Goal: Complete application form

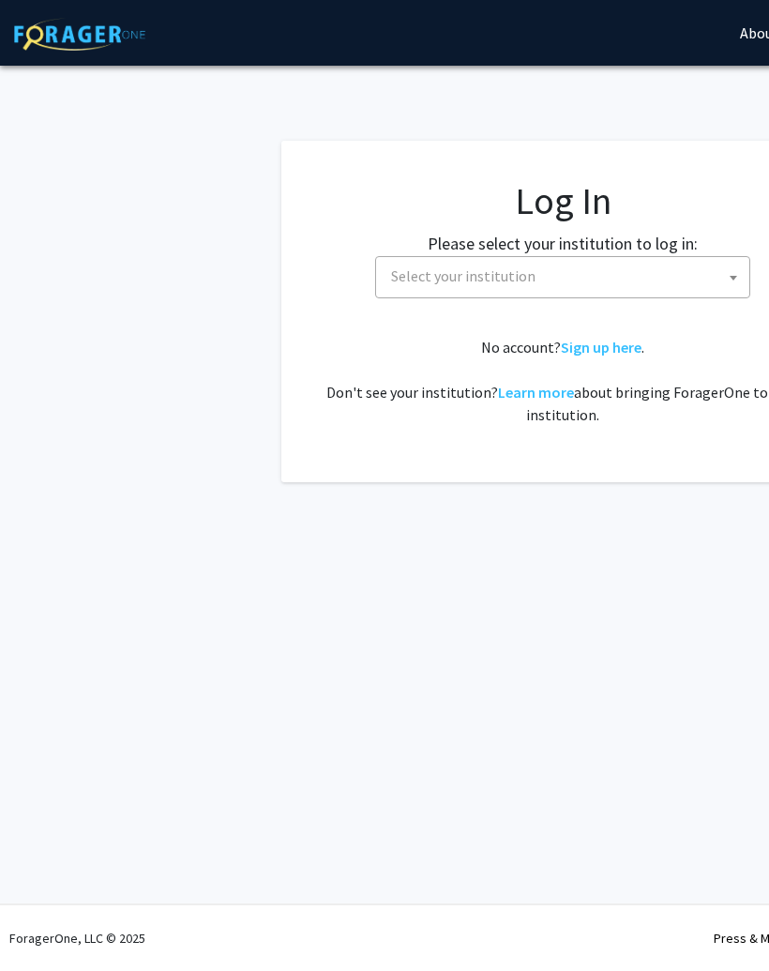
select select
click at [601, 275] on span "Select your institution" at bounding box center [567, 276] width 366 height 38
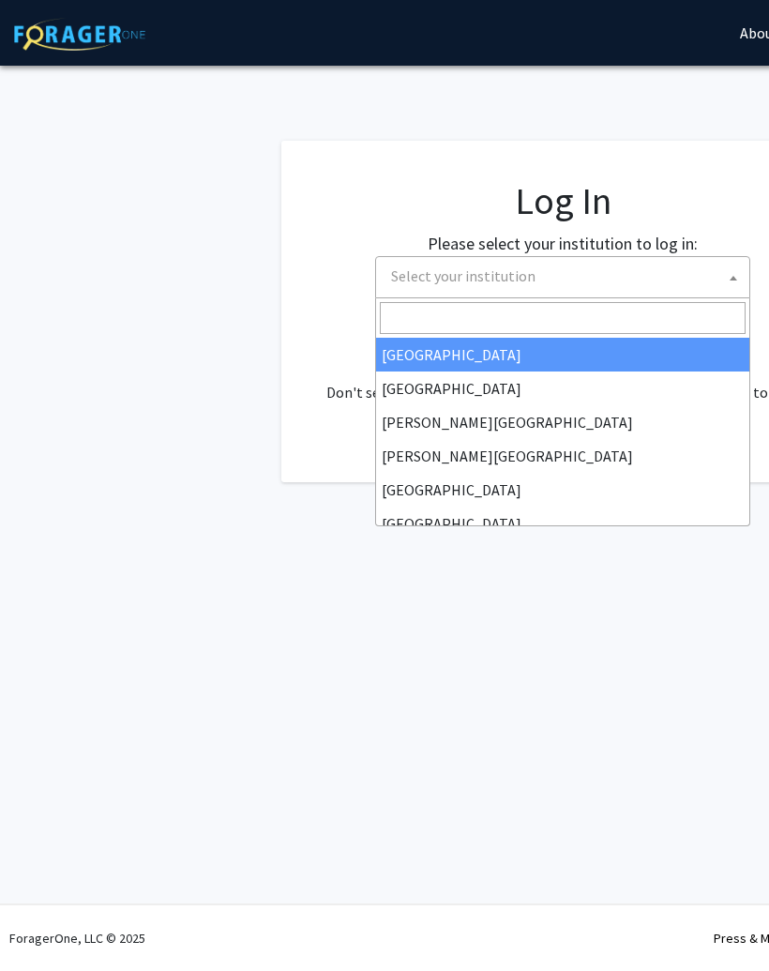
click at [575, 320] on input "Search" at bounding box center [563, 318] width 366 height 32
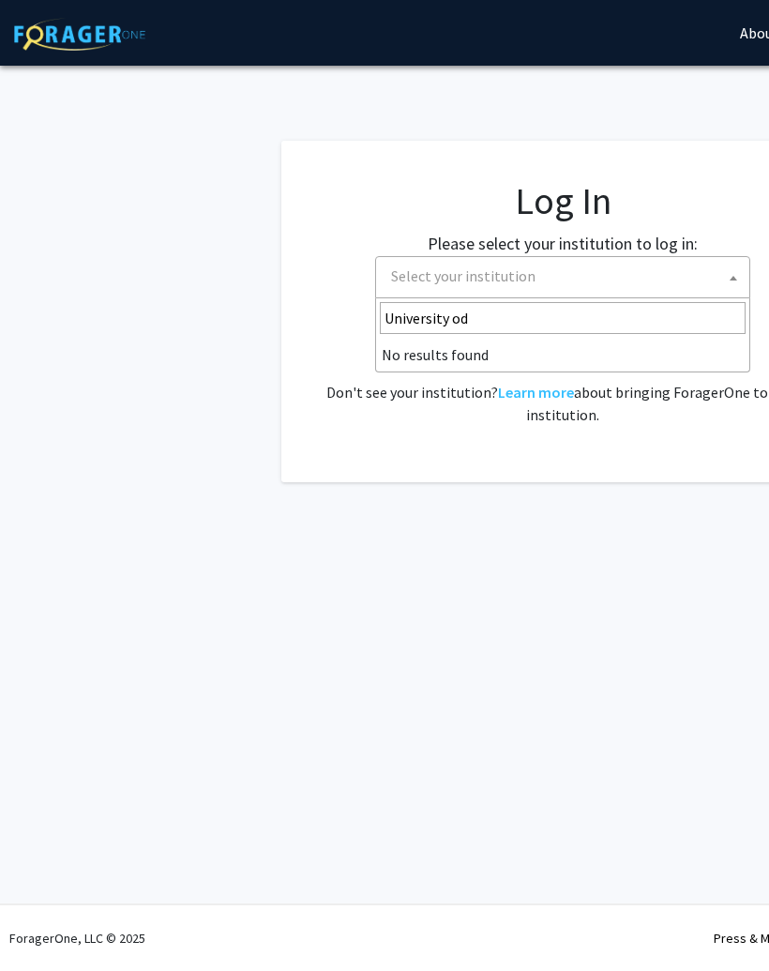
type input "University o"
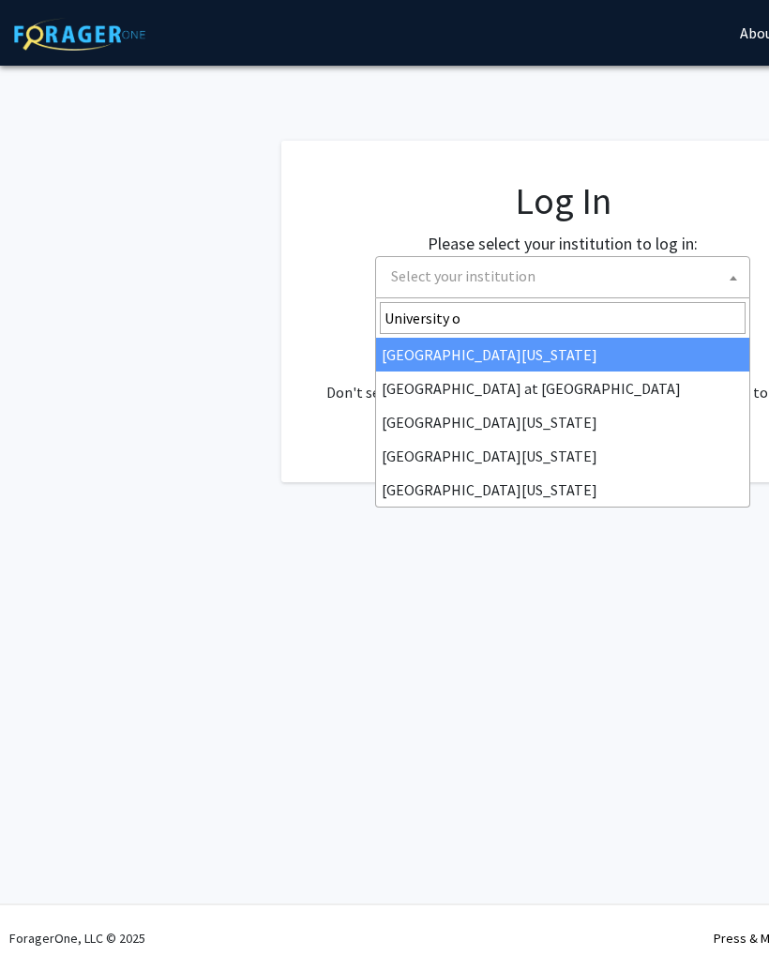
select select "13"
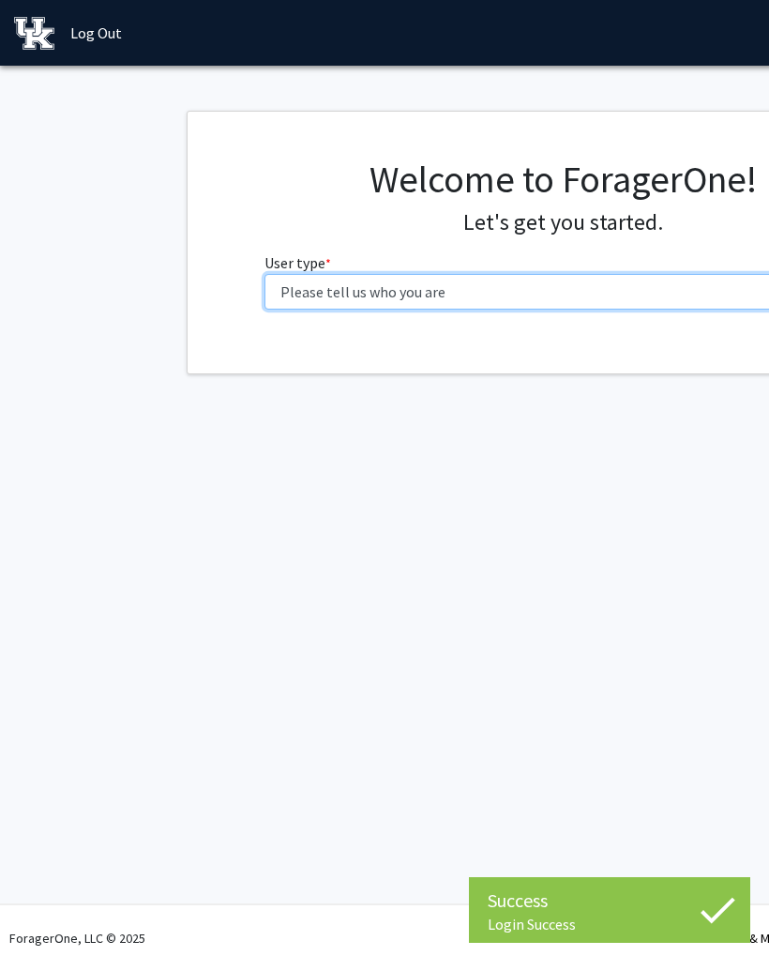
click at [510, 295] on select "Please tell us who you are Undergraduate Student Master's Student Doctoral Cand…" at bounding box center [563, 292] width 597 height 36
select select "1: undergrad"
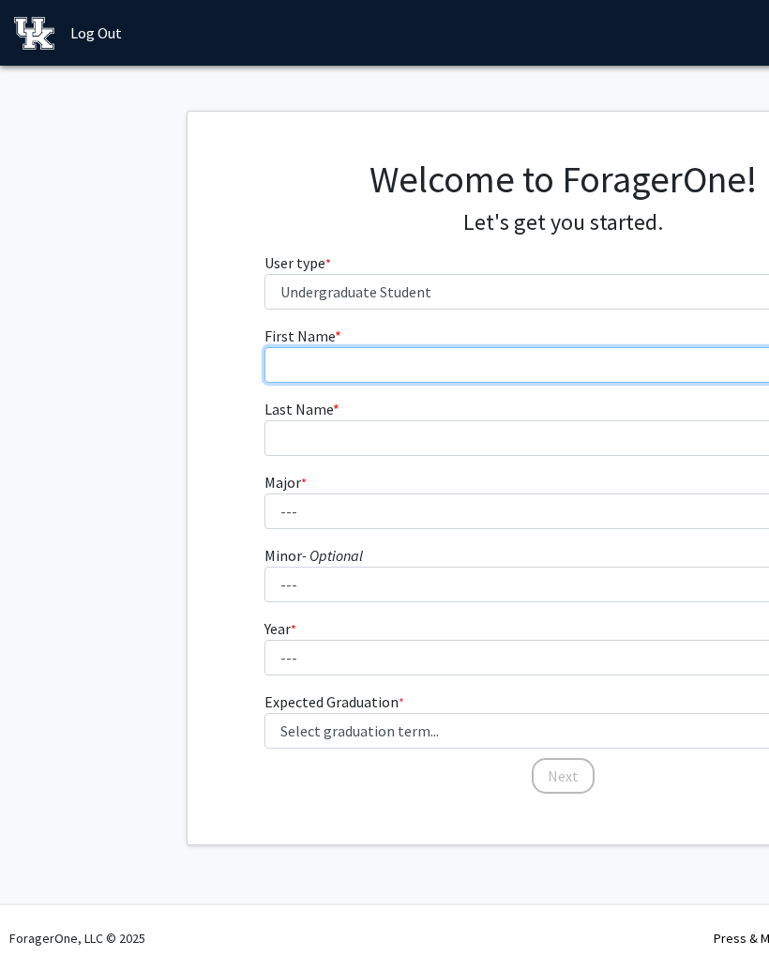
click at [643, 371] on input "First Name * required" at bounding box center [563, 365] width 597 height 36
type input "[PERSON_NAME]"
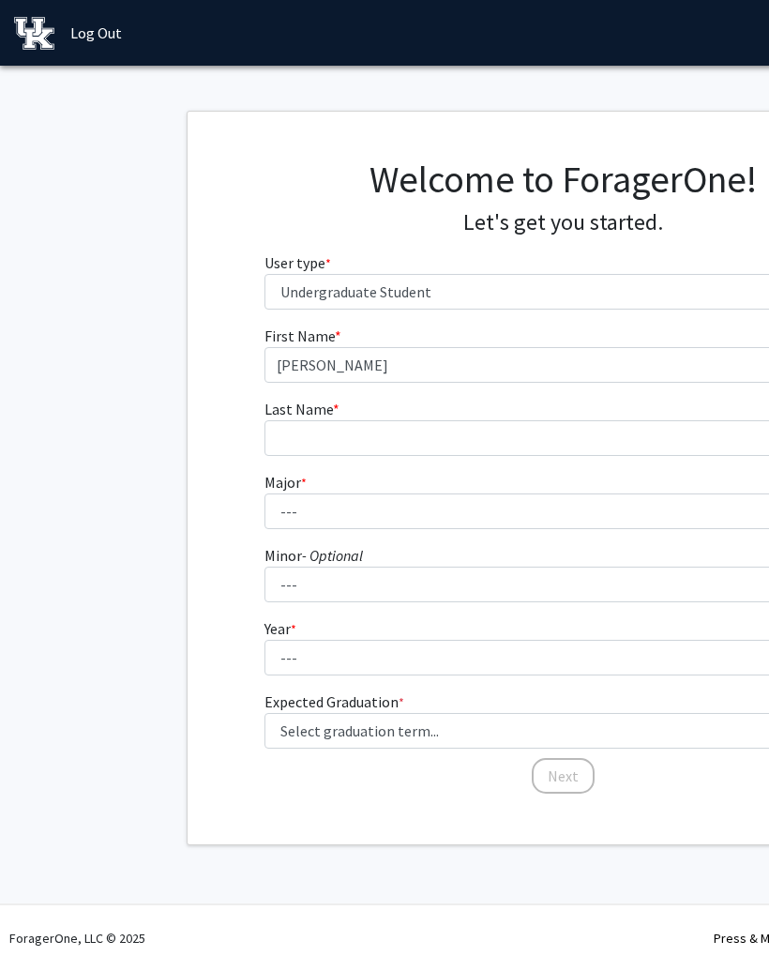
click at [551, 413] on fg-input "Last Name * required" at bounding box center [563, 427] width 597 height 58
click at [567, 421] on input "Last Name * required" at bounding box center [563, 438] width 597 height 36
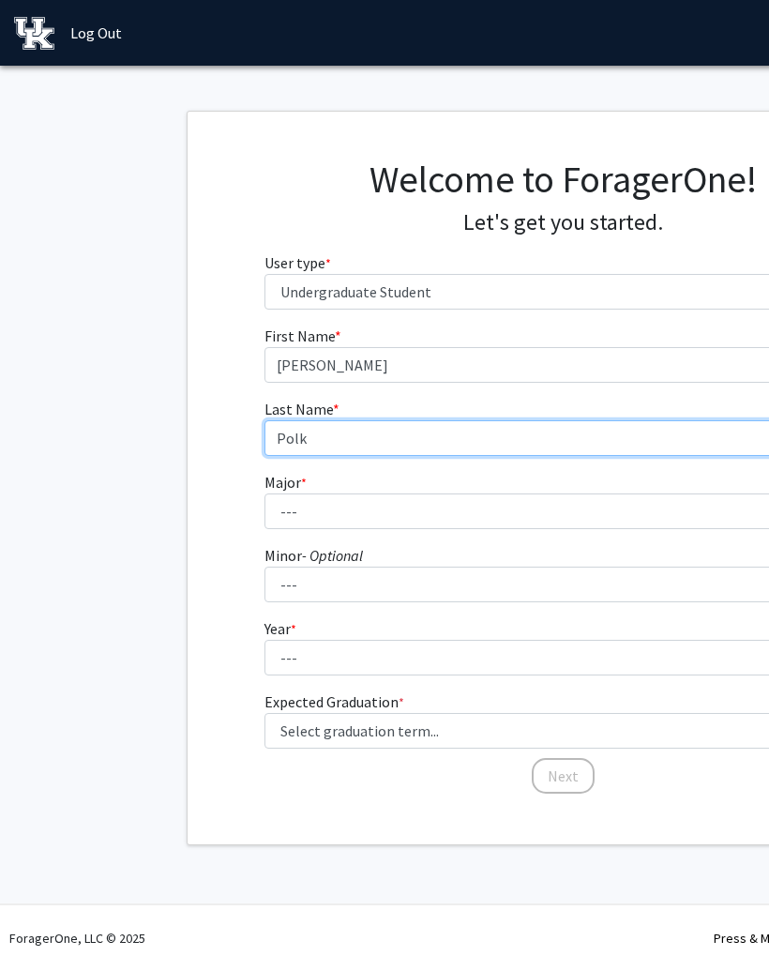
type input "Polk"
click at [563, 486] on fg-select "Major * required --- Accounting Aerospace Engineering African American & Africa…" at bounding box center [563, 500] width 597 height 58
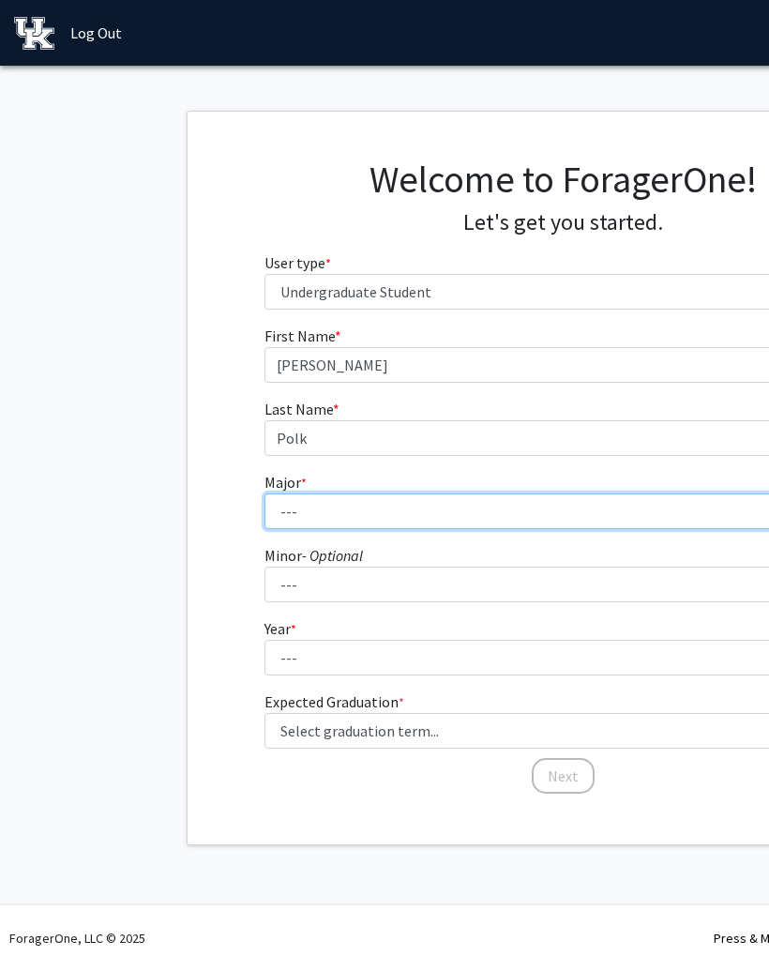
click at [552, 517] on select "--- Accounting Aerospace Engineering African American & Africana Studies Agricu…" at bounding box center [563, 511] width 597 height 36
select select "104: 941"
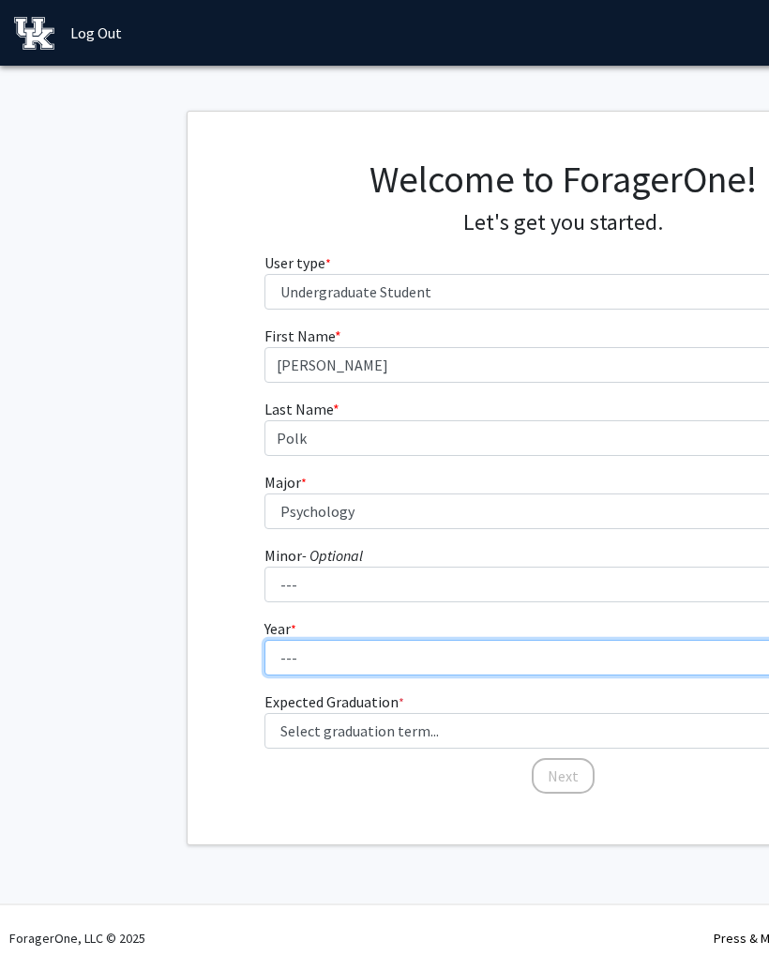
click at [449, 656] on select "--- First-year Sophomore Junior Senior Postbaccalaureate Certificate" at bounding box center [563, 658] width 597 height 36
select select "2: sophomore"
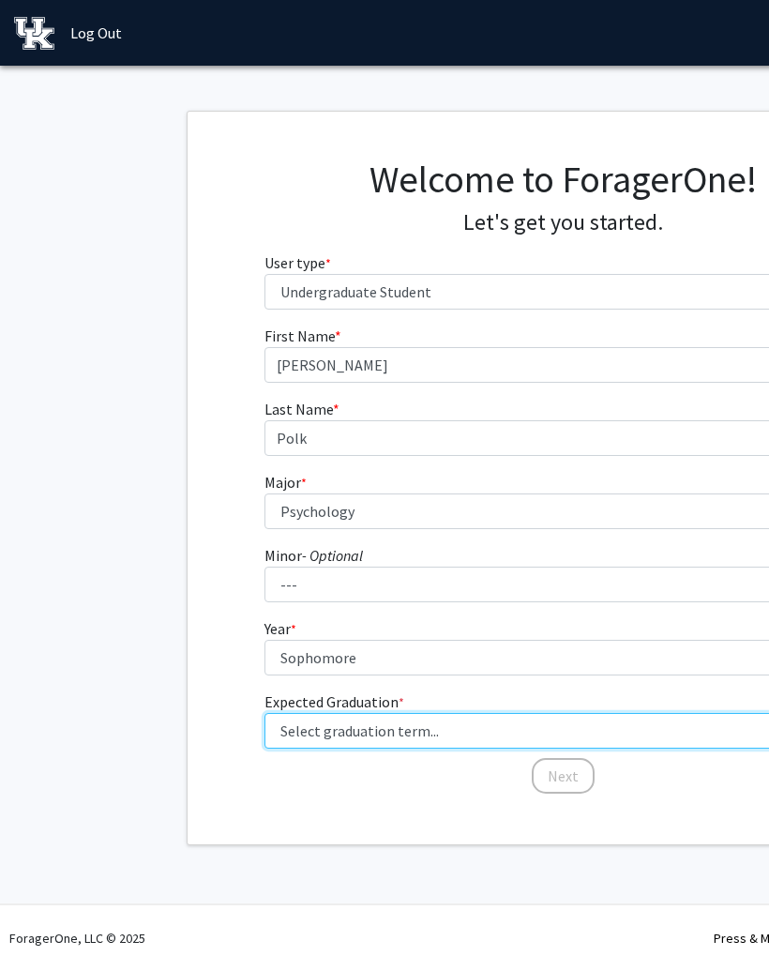
click at [508, 731] on select "Select graduation term... Spring 2025 Summer 2025 Fall 2025 Winter 2025 Spring …" at bounding box center [563, 731] width 597 height 36
select select "13: spring_2028"
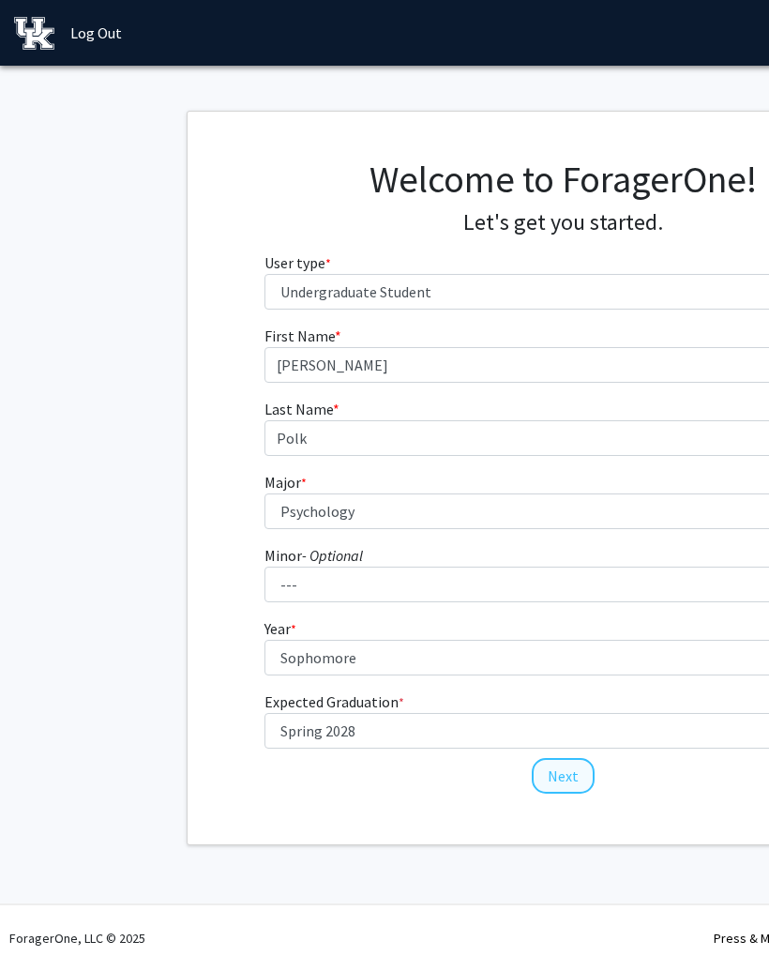
click at [566, 786] on button "Next" at bounding box center [563, 776] width 63 height 36
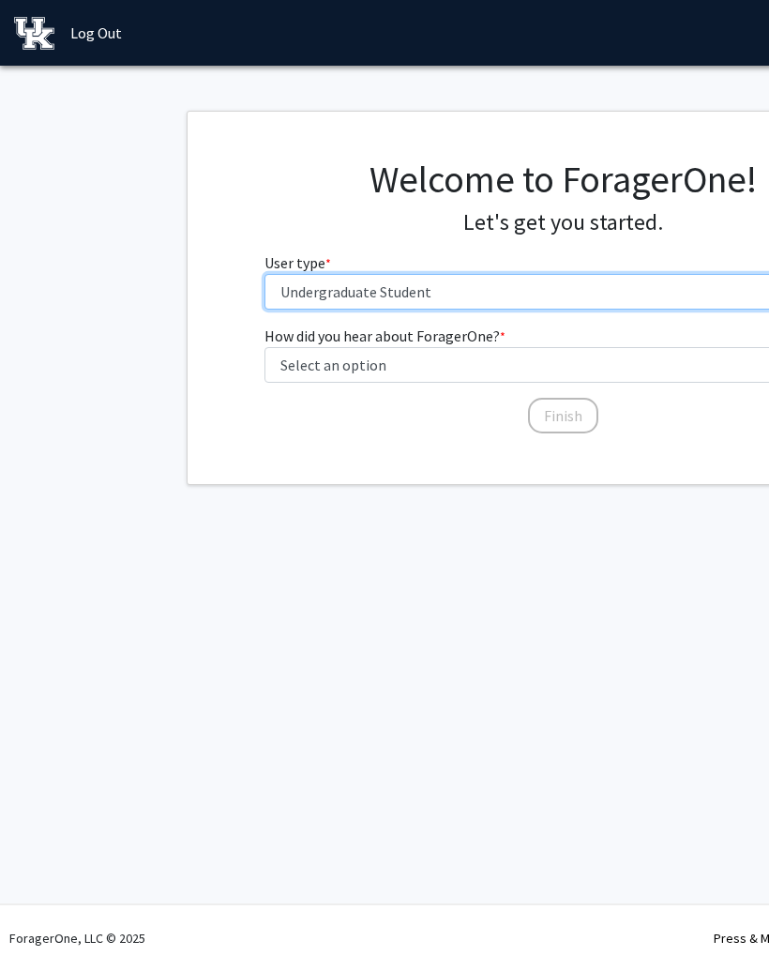
click at [513, 276] on select "Please tell us who you are Undergraduate Student Master's Student Doctoral Cand…" at bounding box center [563, 292] width 597 height 36
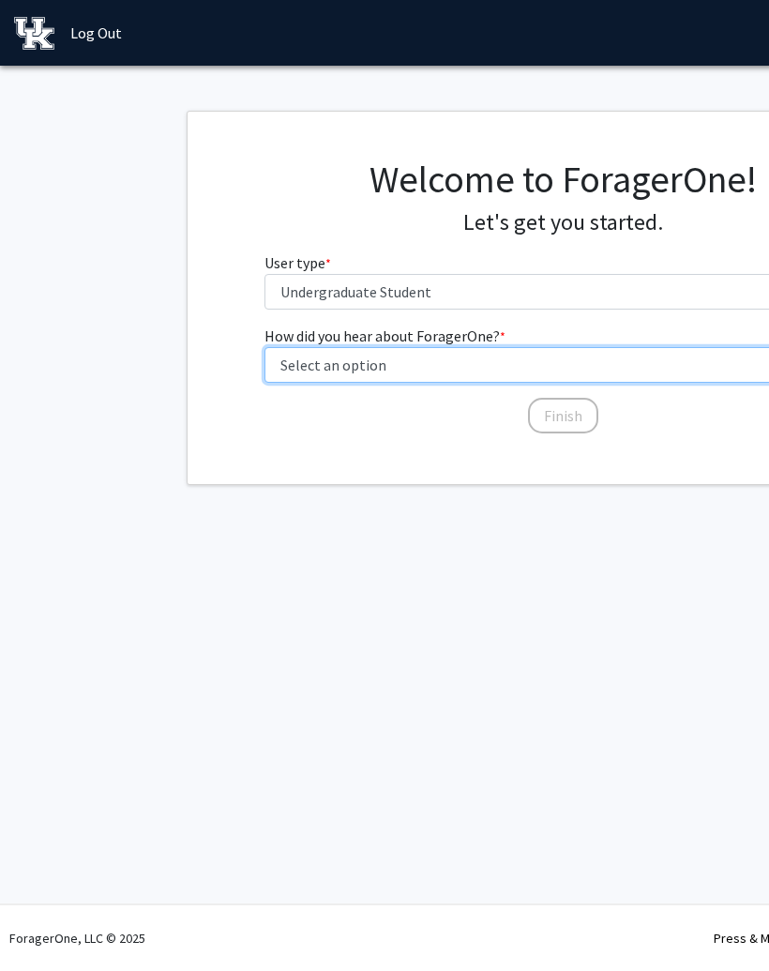
click at [569, 364] on select "Select an option Peer/student recommendation Faculty/staff recommendation Unive…" at bounding box center [563, 365] width 597 height 36
select select "2: faculty_recommendation"
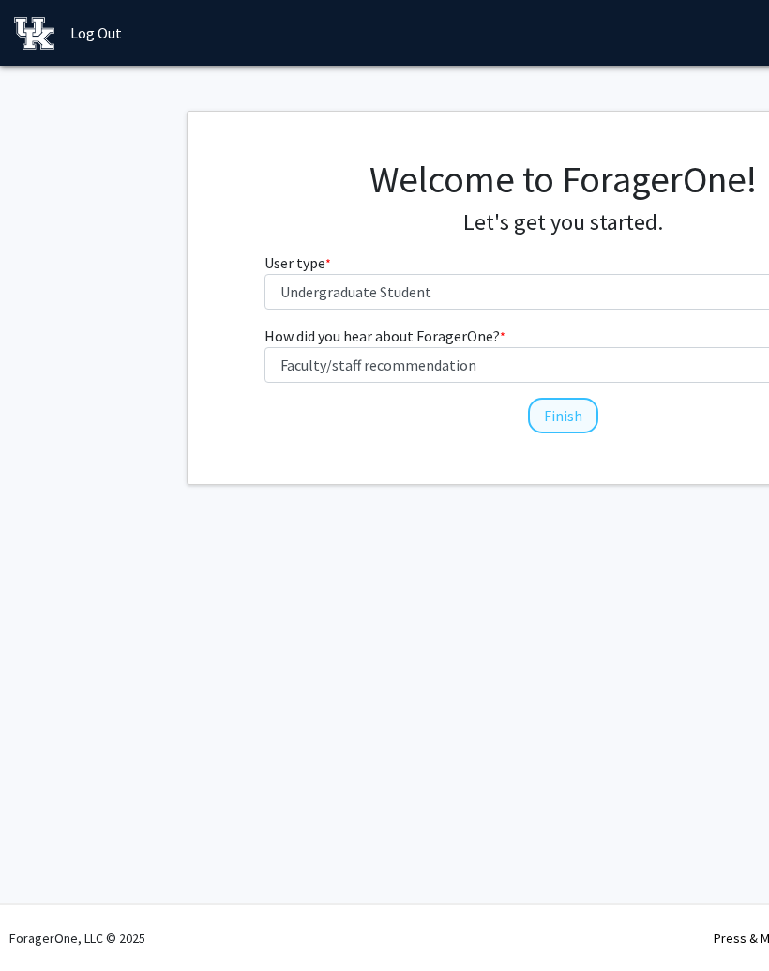
click at [575, 407] on button "Finish" at bounding box center [563, 416] width 70 height 36
